Goal: Information Seeking & Learning: Learn about a topic

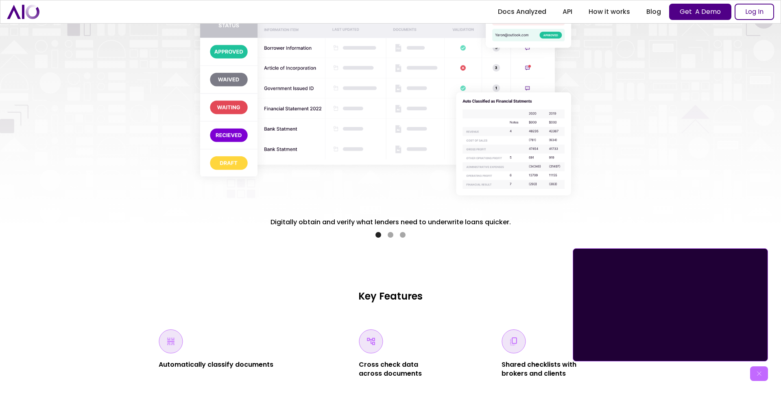
scroll to position [1600, 0]
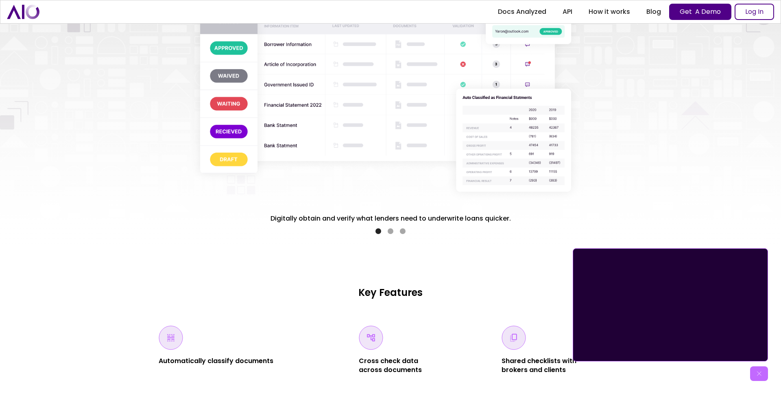
click at [390, 230] on div "Show slide 2 of 3" at bounding box center [391, 231] width 6 height 6
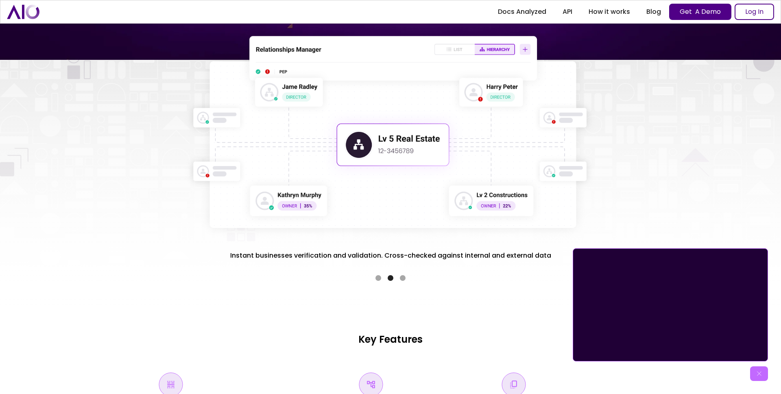
scroll to position [1554, 0]
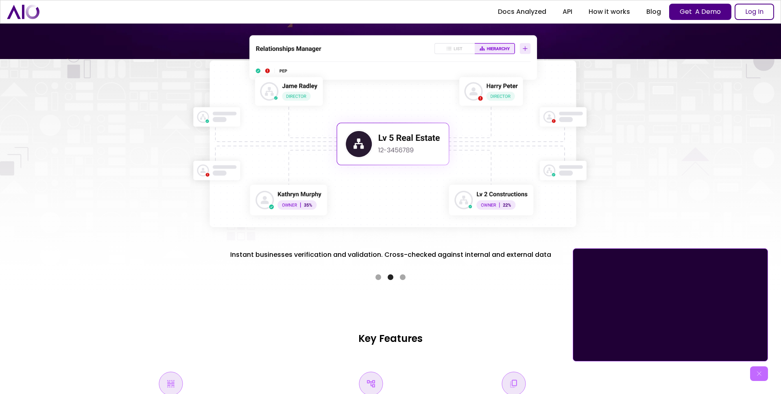
click at [404, 278] on div "Show slide 3 of 3" at bounding box center [403, 277] width 6 height 6
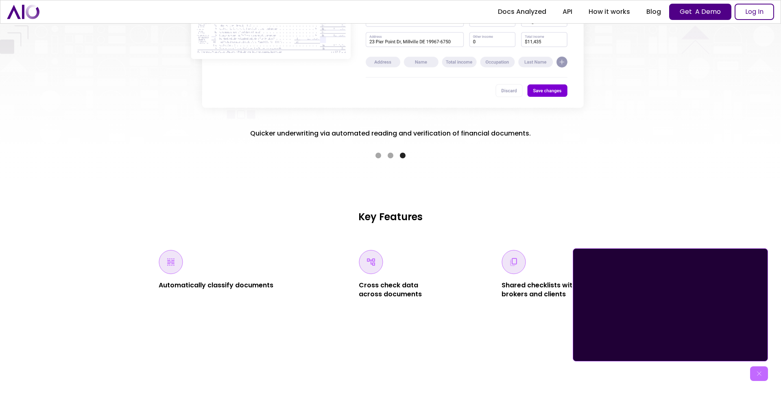
scroll to position [1690, 0]
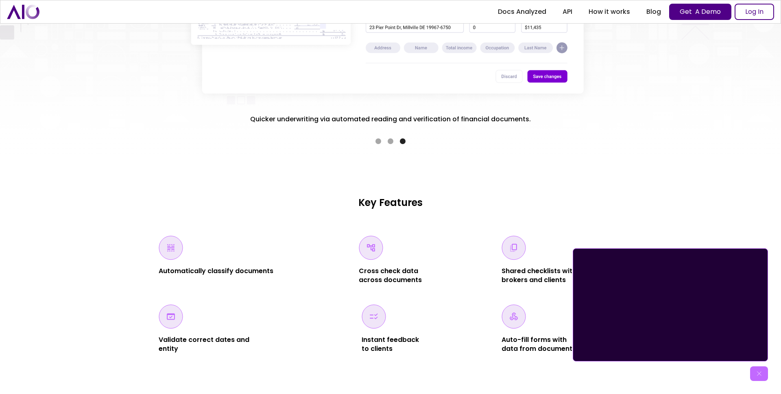
click at [163, 251] on img at bounding box center [171, 248] width 24 height 24
drag, startPoint x: 360, startPoint y: 250, endPoint x: 367, endPoint y: 250, distance: 6.5
click at [360, 250] on img at bounding box center [371, 248] width 24 height 24
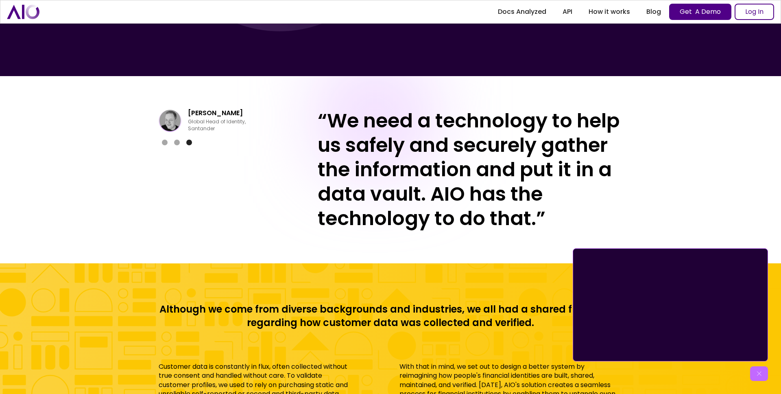
scroll to position [3365, 0]
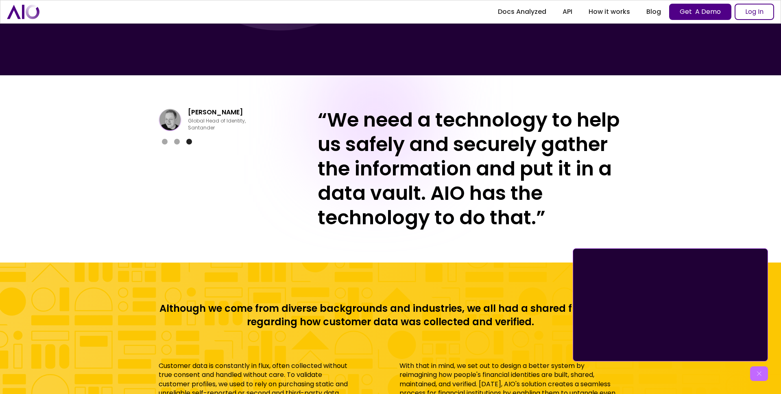
click at [178, 142] on div "Show slide 2 of 3" at bounding box center [177, 142] width 6 height 6
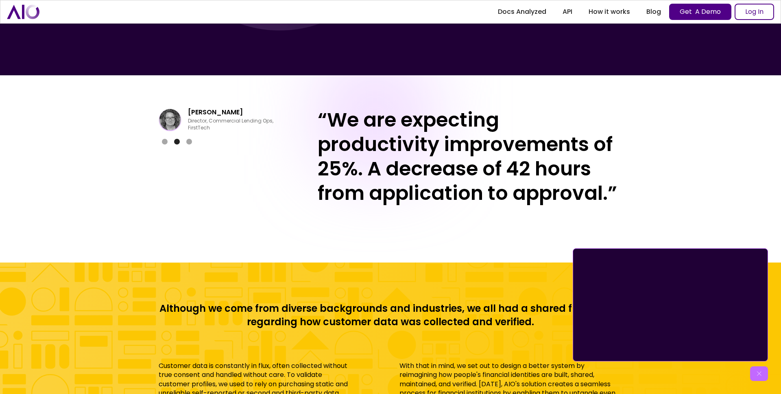
click at [167, 142] on div "Show slide 1 of 3" at bounding box center [165, 142] width 6 height 6
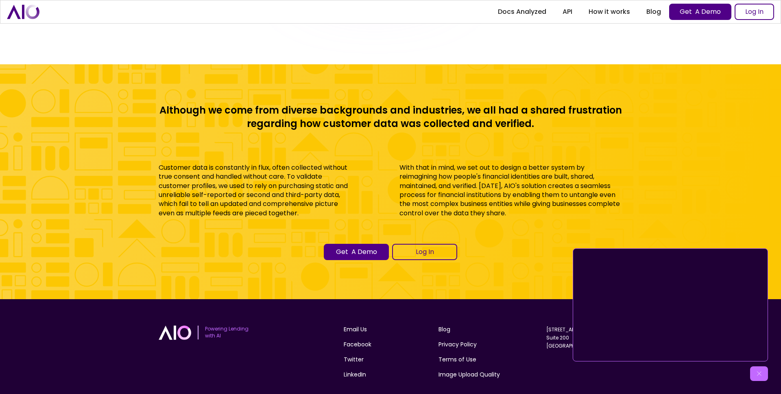
scroll to position [3610, 0]
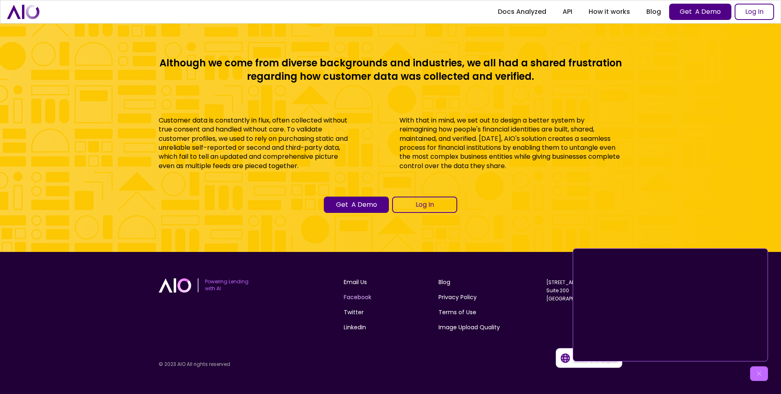
click at [360, 297] on link "Facebook" at bounding box center [358, 297] width 28 height 9
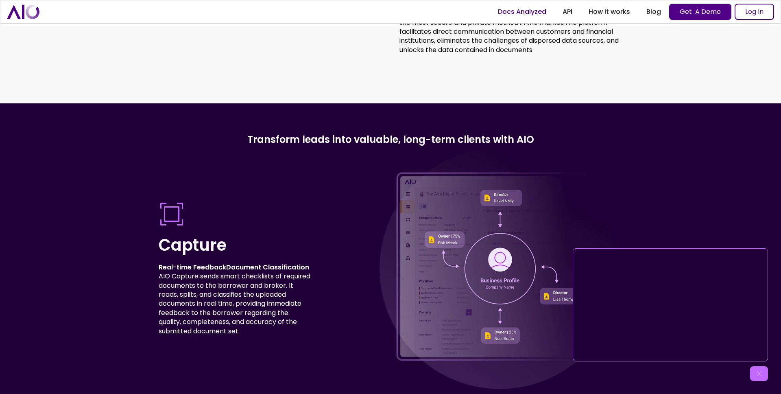
scroll to position [2230, 0]
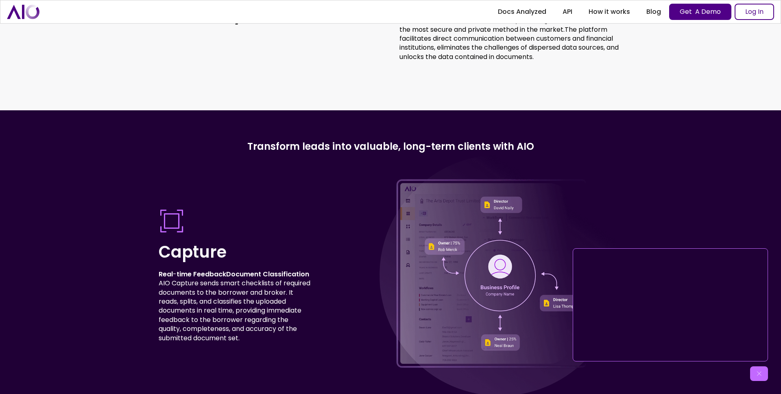
drag, startPoint x: 564, startPoint y: 13, endPoint x: 574, endPoint y: 26, distance: 16.4
click at [564, 13] on link "API" at bounding box center [567, 11] width 26 height 15
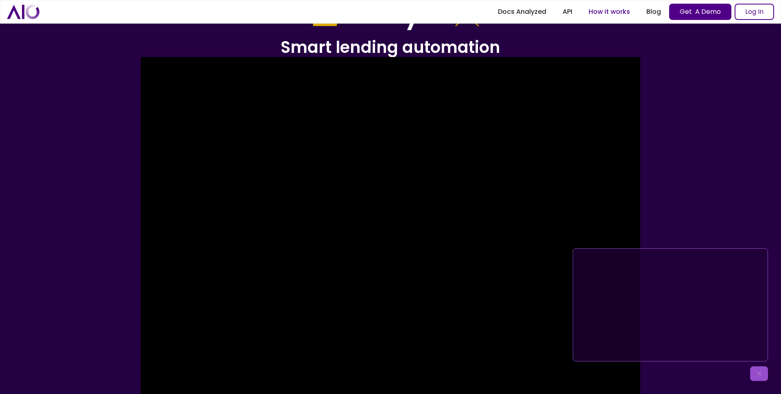
click at [609, 11] on link "How it works" at bounding box center [610, 11] width 58 height 15
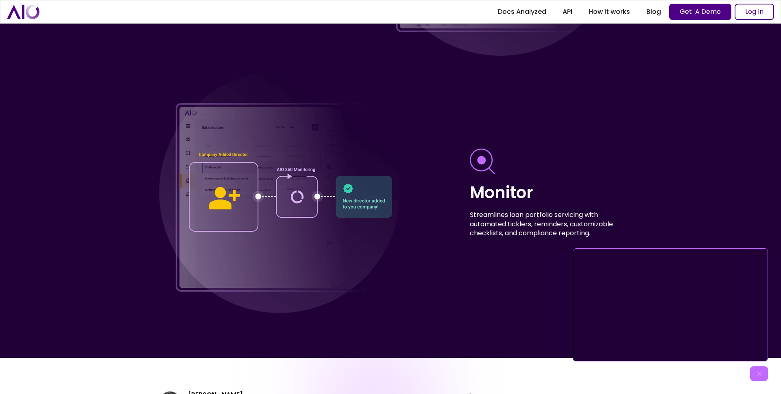
scroll to position [3610, 0]
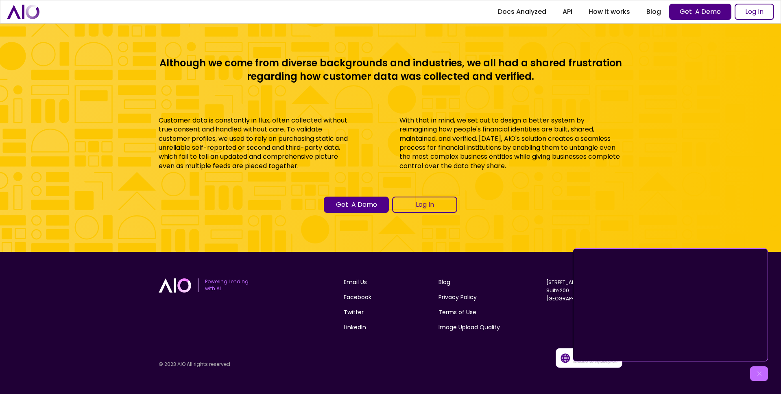
click at [758, 374] on img at bounding box center [759, 373] width 8 height 8
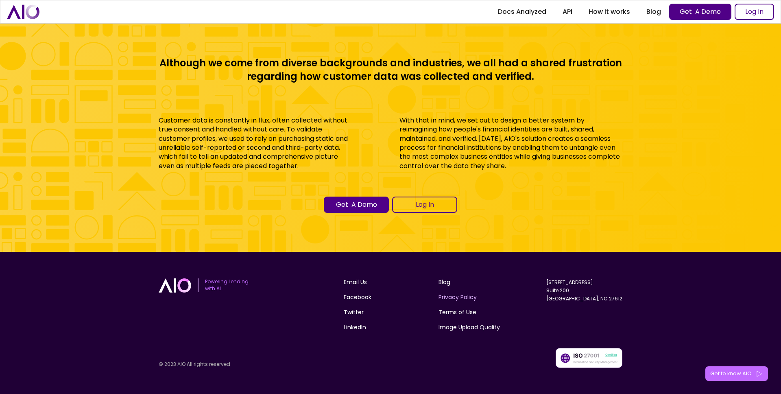
click at [453, 296] on link "Privacy Policy" at bounding box center [458, 297] width 38 height 9
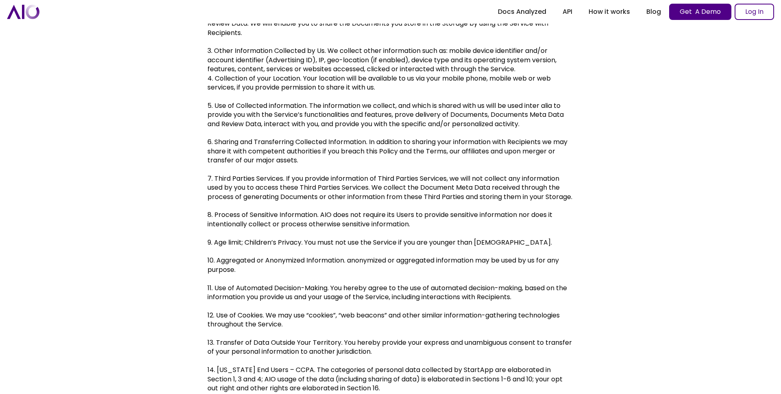
scroll to position [377, 0]
